Goal: Information Seeking & Learning: Learn about a topic

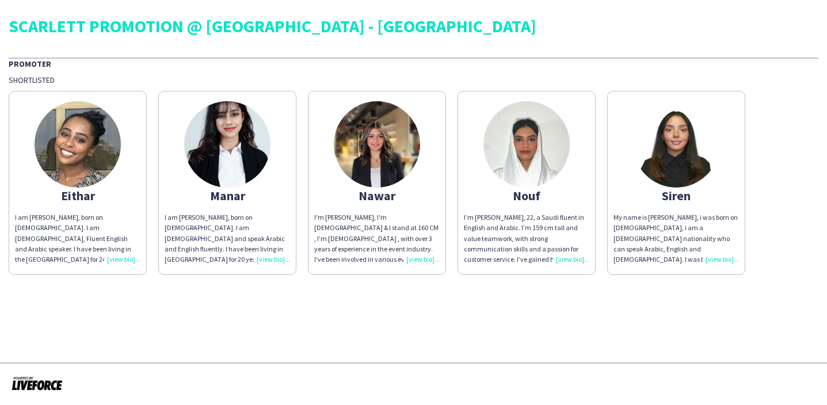
click at [413, 255] on div "I'm [PERSON_NAME], I'm [DEMOGRAPHIC_DATA] & I stand at 160 CM , I'm [DEMOGRAPHI…" at bounding box center [376, 238] width 125 height 52
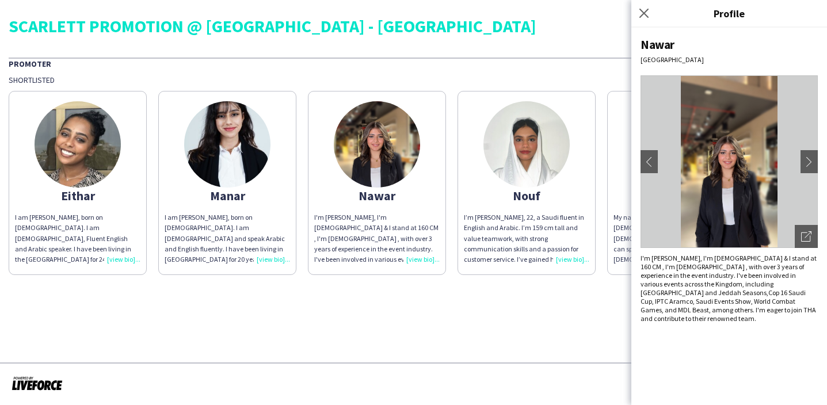
click at [357, 170] on img at bounding box center [377, 144] width 86 height 86
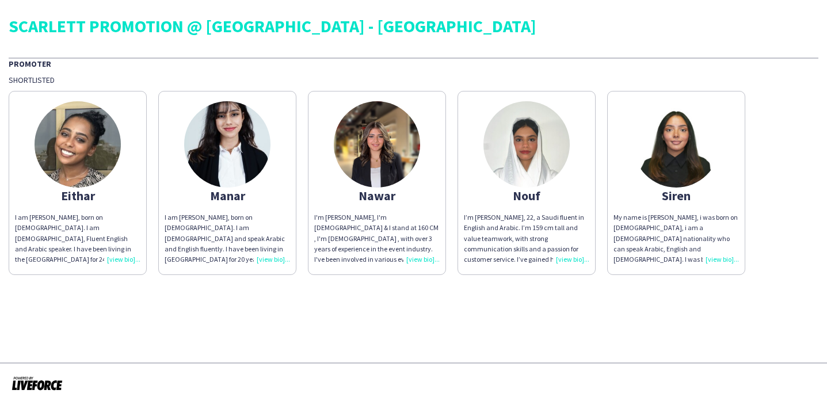
click at [357, 170] on img at bounding box center [377, 144] width 86 height 86
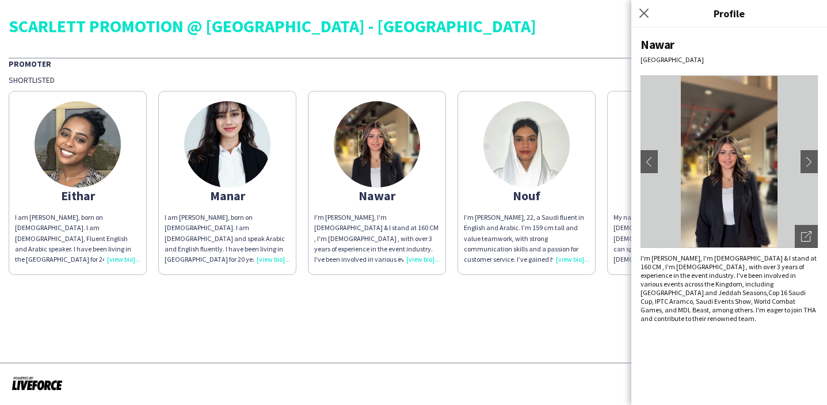
click at [450, 306] on app-share-pages "SCARLETT PROMOTION @ [GEOGRAPHIC_DATA] - RIYADH Promoter Shortlisted Eithar I a…" at bounding box center [413, 202] width 827 height 405
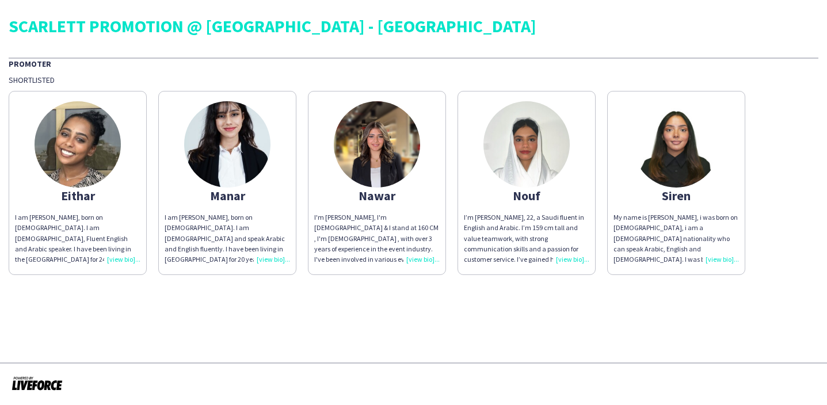
click at [417, 256] on div "I'm [PERSON_NAME], I'm [DEMOGRAPHIC_DATA] & I stand at 160 CM , I'm [DEMOGRAPHI…" at bounding box center [376, 238] width 125 height 52
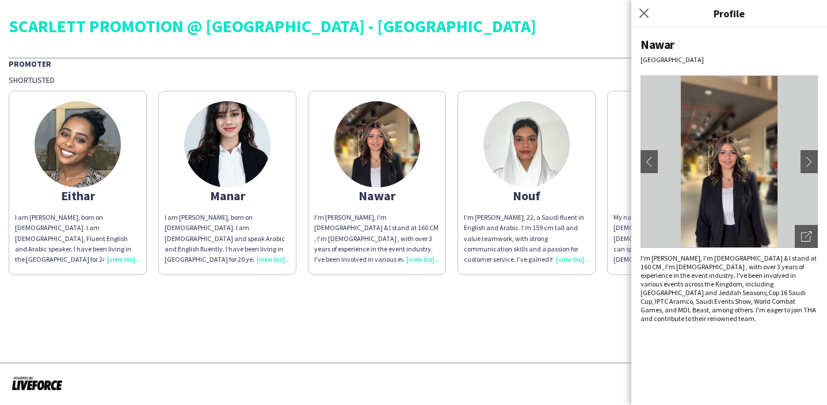
click at [441, 303] on app-share-pages "SCARLETT PROMOTION @ [GEOGRAPHIC_DATA] - RIYADH Promoter Shortlisted Eithar I a…" at bounding box center [413, 202] width 827 height 405
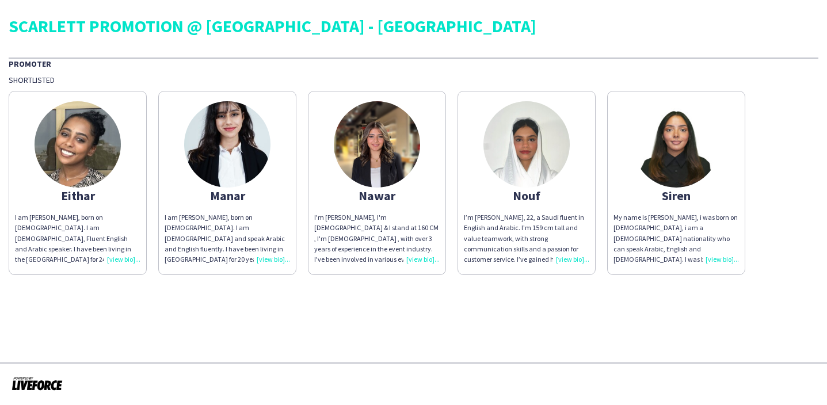
click at [125, 262] on div "I am [PERSON_NAME], born on [DEMOGRAPHIC_DATA]. I am [DEMOGRAPHIC_DATA], Fluent…" at bounding box center [77, 238] width 125 height 52
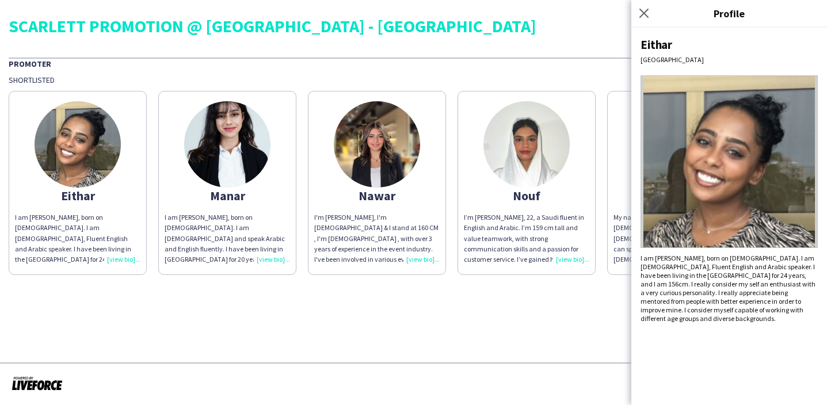
click at [269, 256] on div "I am [PERSON_NAME], born on [DEMOGRAPHIC_DATA]. I am [DEMOGRAPHIC_DATA] and spe…" at bounding box center [227, 238] width 125 height 52
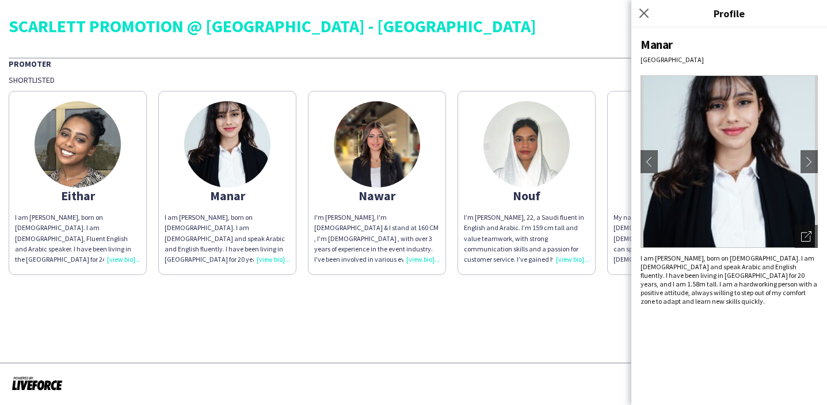
click at [412, 259] on div "I'm [PERSON_NAME], I'm [DEMOGRAPHIC_DATA] & I stand at 160 CM , I'm [DEMOGRAPHI…" at bounding box center [376, 238] width 125 height 52
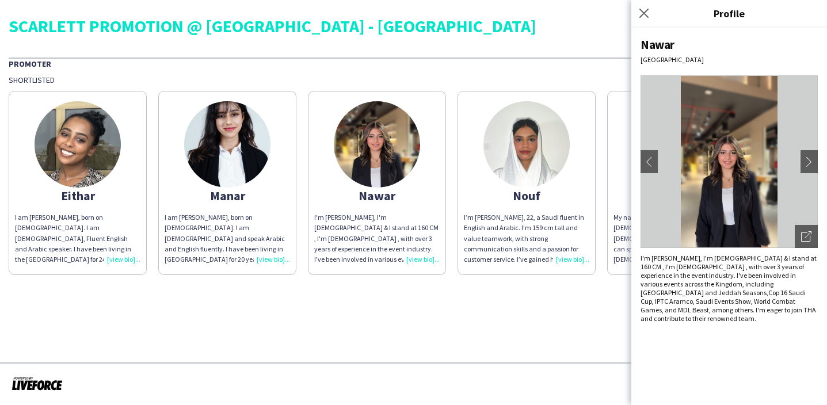
click at [570, 263] on div "I’m [PERSON_NAME], 22, a Saudi fluent in English and Arabic. I’m 159 cm tall an…" at bounding box center [526, 238] width 125 height 52
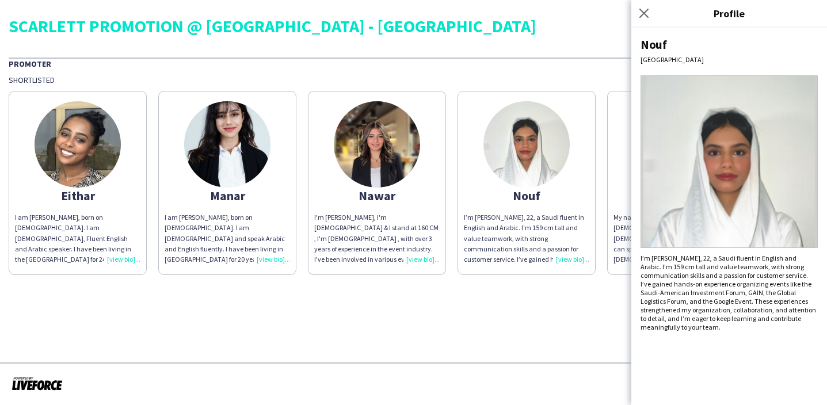
click at [556, 296] on app-share-pages "SCARLETT PROMOTION @ [GEOGRAPHIC_DATA] - RIYADH Promoter Shortlisted Eithar I a…" at bounding box center [413, 202] width 827 height 405
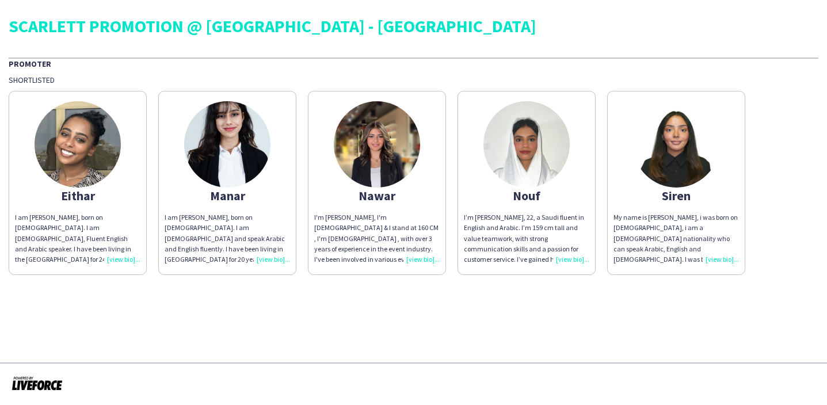
click at [715, 259] on div "My name is [PERSON_NAME], i was born on [DEMOGRAPHIC_DATA], i am a [DEMOGRAPHIC…" at bounding box center [675, 238] width 125 height 52
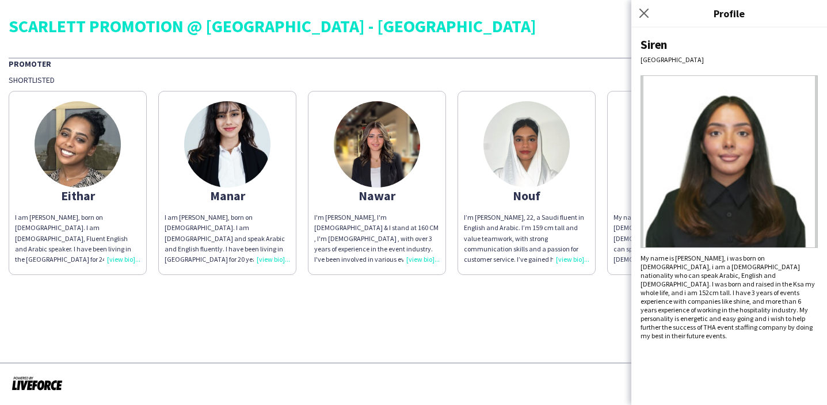
click at [582, 319] on app-share-pages "SCARLETT PROMOTION @ [GEOGRAPHIC_DATA] - RIYADH Promoter Shortlisted Eithar I a…" at bounding box center [413, 202] width 827 height 405
